Goal: Communication & Community: Ask a question

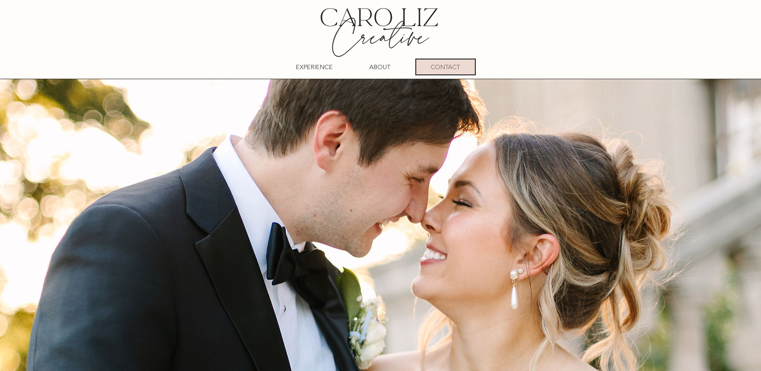
click at [446, 65] on p "CONTACT" at bounding box center [445, 67] width 29 height 15
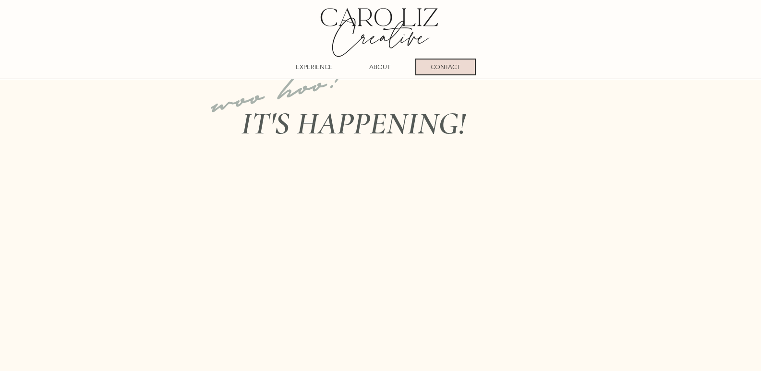
scroll to position [528, 0]
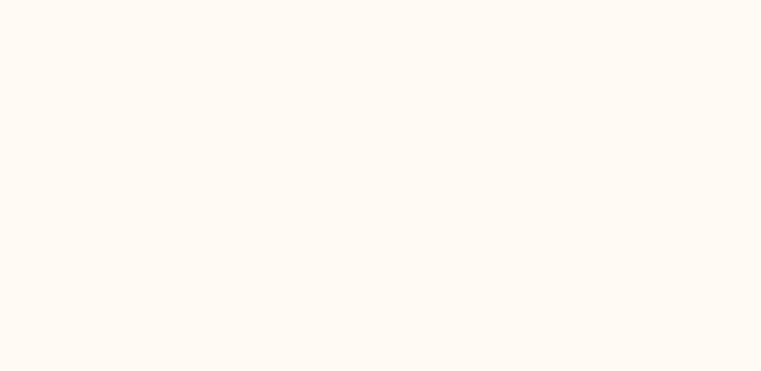
scroll to position [672, 0]
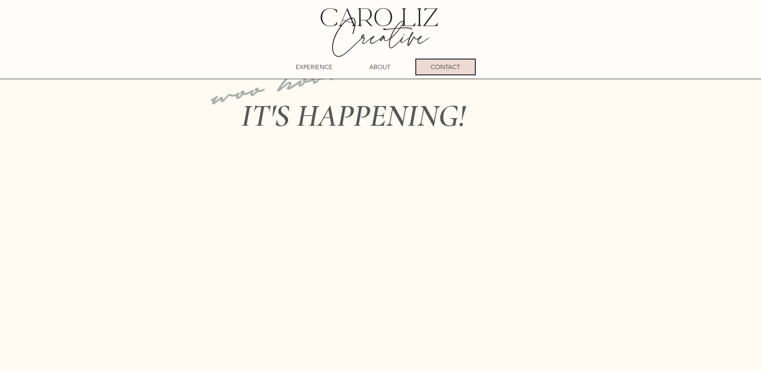
scroll to position [384, 0]
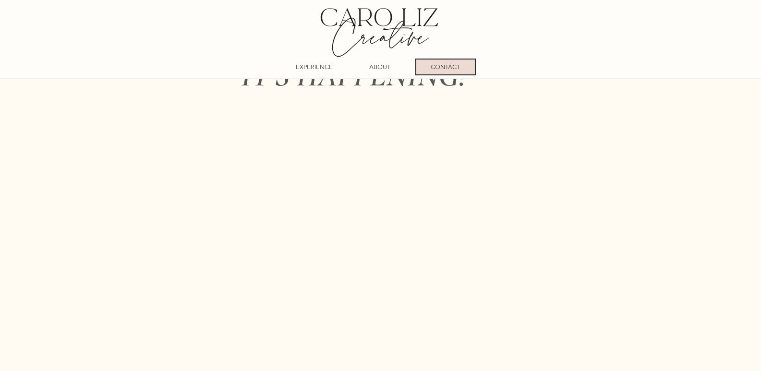
click at [228, 86] on h1 "woo hoo!" at bounding box center [291, 32] width 181 height 109
click at [230, 86] on h1 "woo hoo!" at bounding box center [291, 32] width 181 height 109
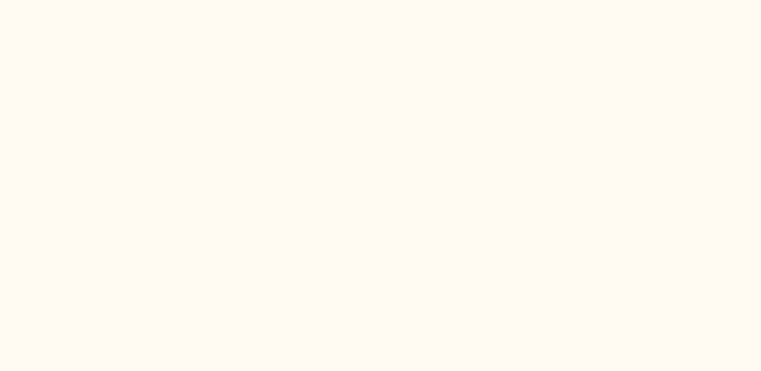
scroll to position [672, 0]
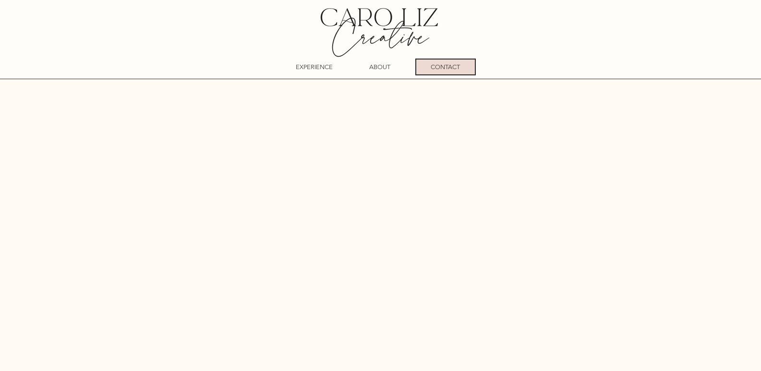
scroll to position [336, 0]
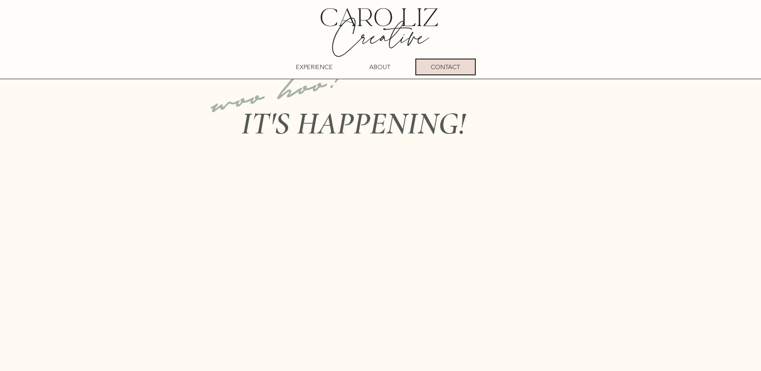
click at [237, 134] on h1 "woo hoo!" at bounding box center [291, 80] width 181 height 109
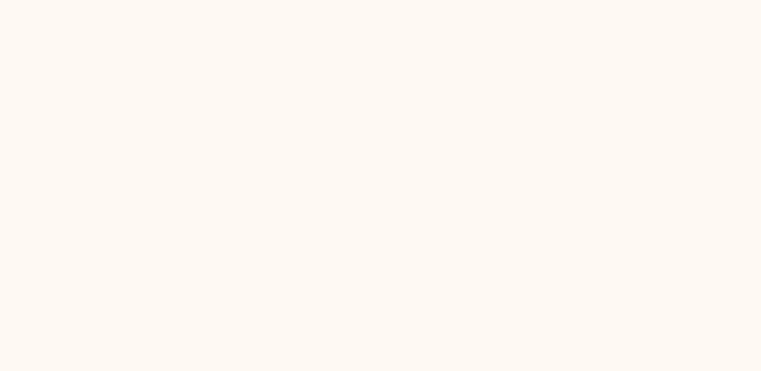
scroll to position [624, 0]
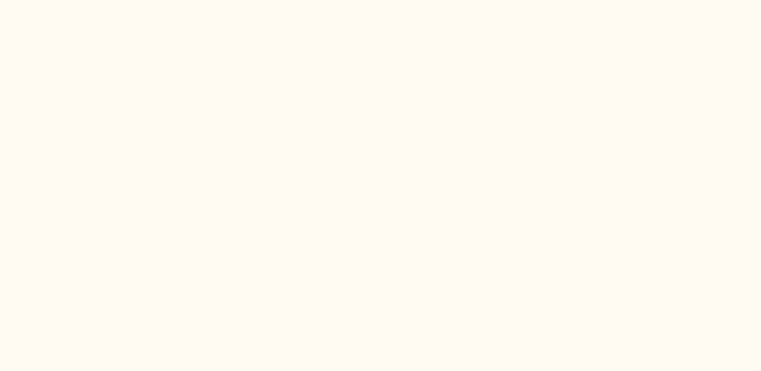
drag, startPoint x: 291, startPoint y: 163, endPoint x: 299, endPoint y: 163, distance: 7.2
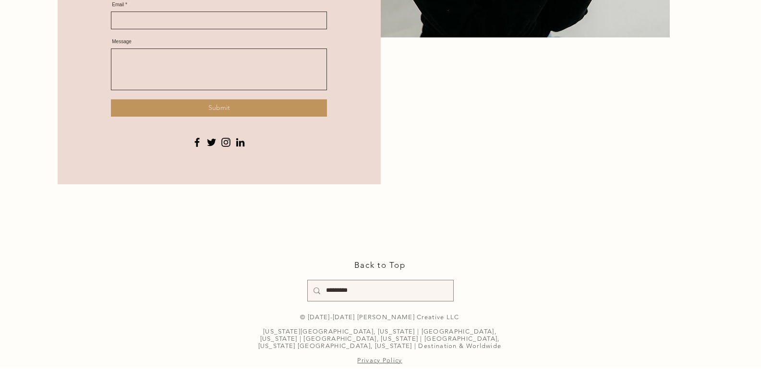
scroll to position [1776, 0]
